Goal: Transaction & Acquisition: Obtain resource

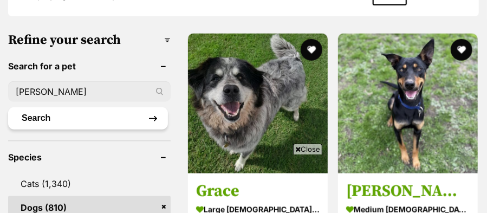
type input "Gus"
click at [155, 107] on button "Search" at bounding box center [88, 118] width 160 height 22
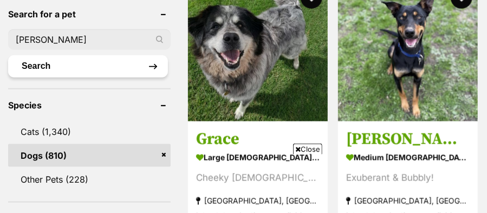
scroll to position [394, 0]
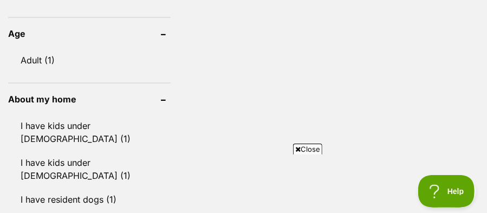
scroll to position [1182, 0]
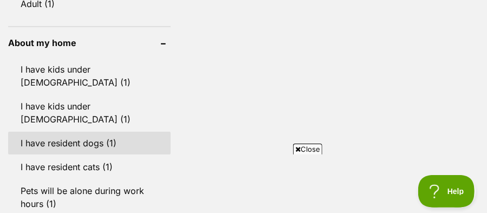
click at [94, 132] on link "I have resident dogs (1)" at bounding box center [89, 143] width 162 height 23
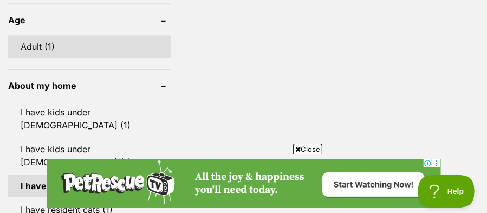
scroll to position [1182, 0]
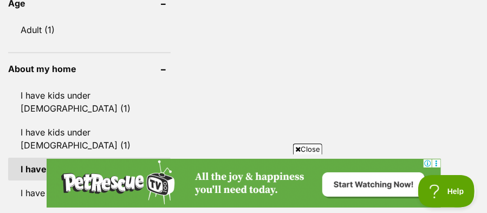
click at [163, 158] on link "I have resident dogs (1)" at bounding box center [89, 169] width 162 height 23
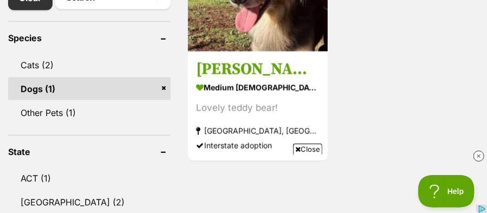
click at [165, 77] on link "Dogs (1)" at bounding box center [89, 88] width 162 height 23
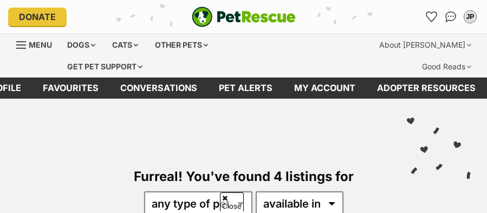
scroll to position [460, 0]
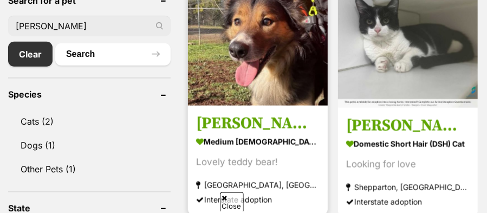
click at [229, 116] on h3 "[PERSON_NAME]" at bounding box center [257, 123] width 123 height 21
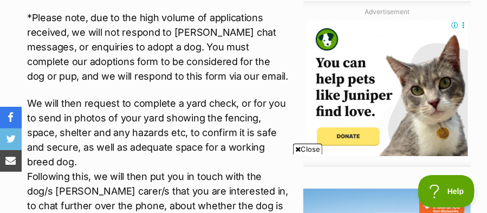
scroll to position [1464, 0]
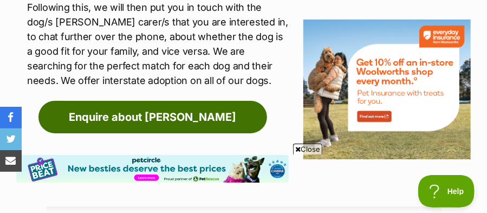
click at [185, 101] on link "Enquire about [PERSON_NAME]" at bounding box center [152, 117] width 228 height 32
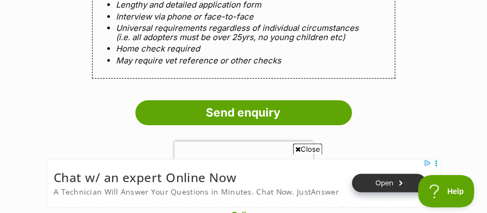
scroll to position [1295, 0]
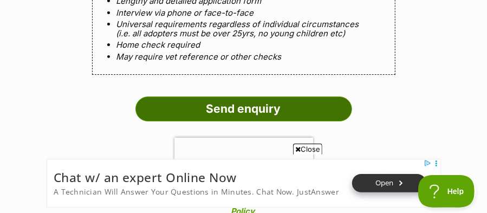
click at [223, 96] on input "Send enquiry" at bounding box center [243, 108] width 217 height 25
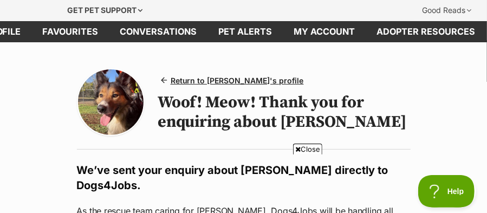
click at [296, 151] on icon at bounding box center [297, 149] width 5 height 7
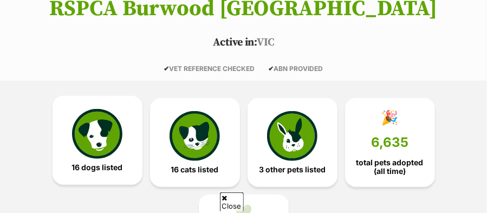
scroll to position [225, 0]
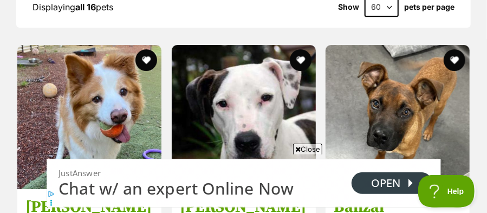
scroll to position [1336, 0]
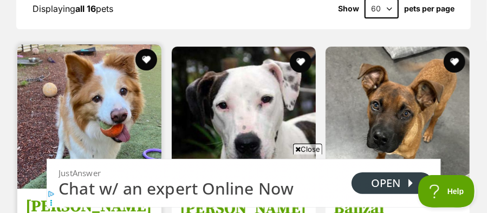
click at [109, 71] on img at bounding box center [89, 116] width 144 height 144
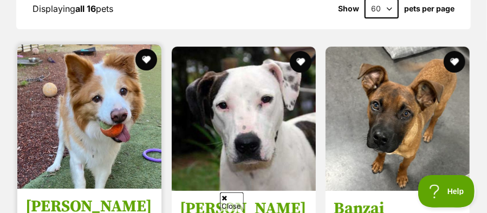
scroll to position [1335, 0]
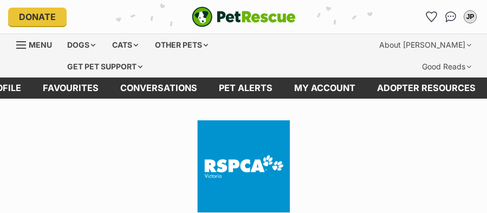
scroll to position [1319, 0]
